Goal: Find specific page/section

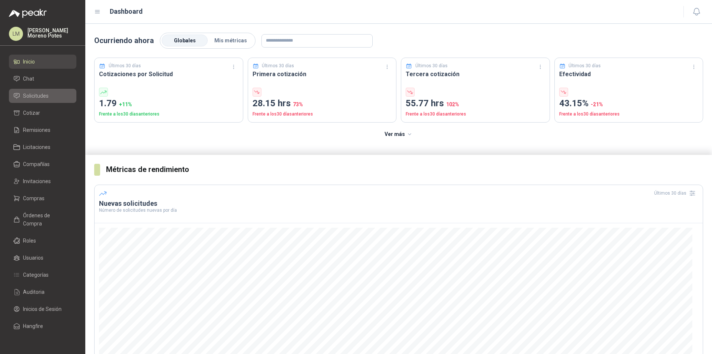
click at [48, 95] on span "Solicitudes" at bounding box center [36, 96] width 26 height 8
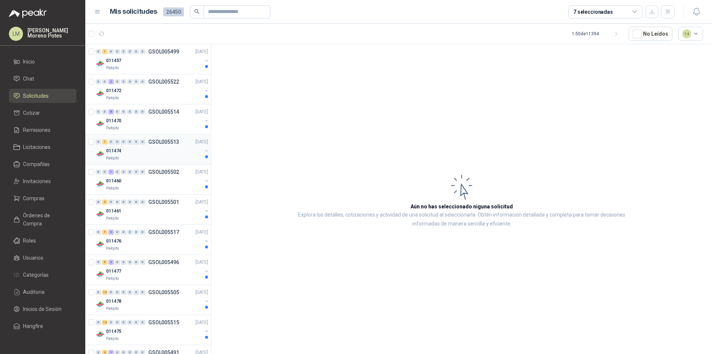
click at [151, 155] on div "Patojito" at bounding box center [154, 158] width 96 height 6
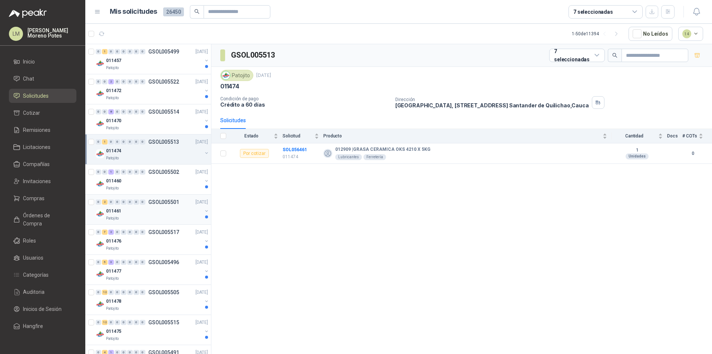
click at [140, 217] on div "Patojito" at bounding box center [154, 218] width 96 height 6
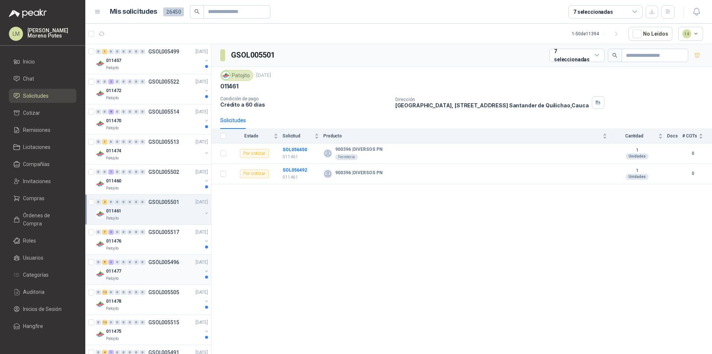
click at [128, 257] on div "0 5 3 0 0 0 0 0 GSOL005496 [DATE] 011477 Patojito" at bounding box center [148, 270] width 126 height 30
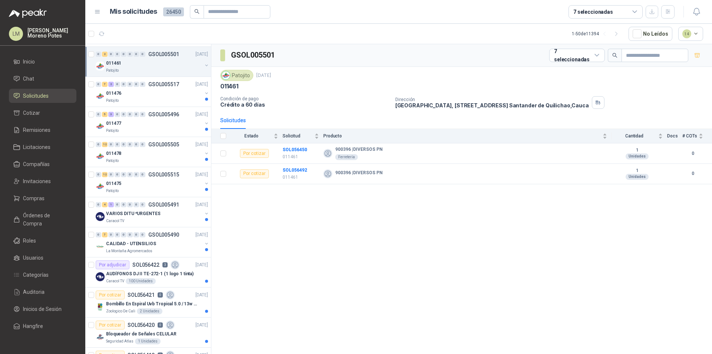
scroll to position [148, 0]
click at [164, 188] on div "Patojito" at bounding box center [154, 190] width 96 height 6
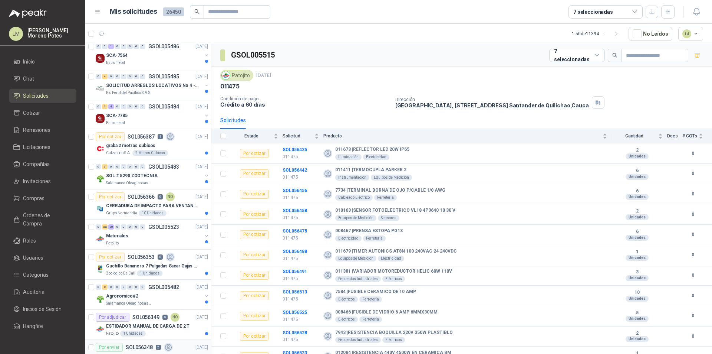
scroll to position [631, 0]
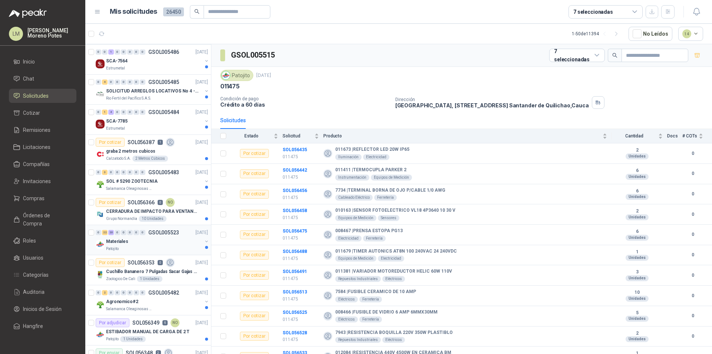
click at [155, 240] on div "Materiales" at bounding box center [154, 241] width 96 height 9
